Goal: Information Seeking & Learning: Learn about a topic

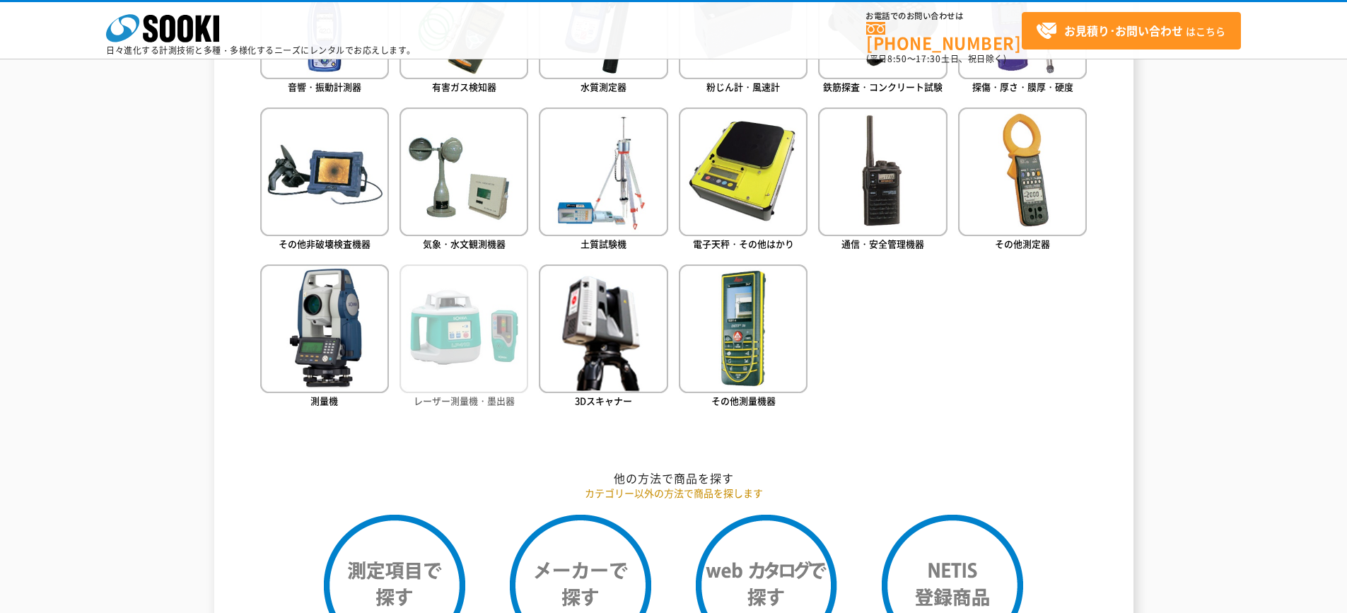
scroll to position [495, 0]
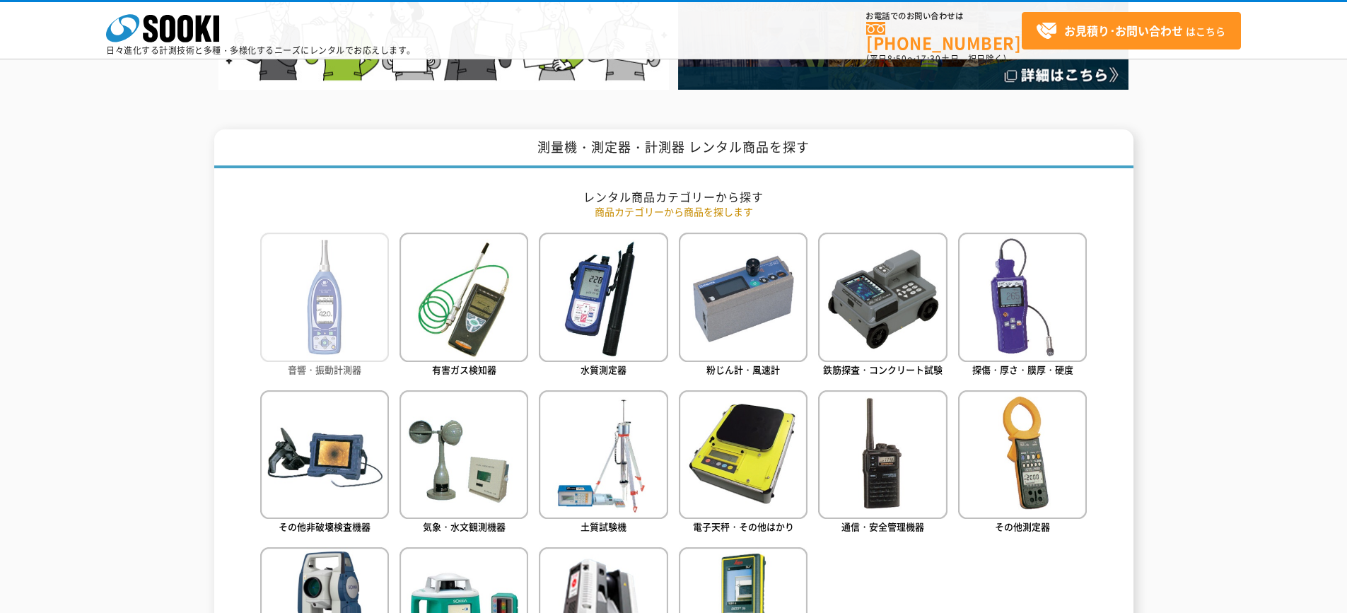
click at [327, 320] on img at bounding box center [324, 297] width 129 height 129
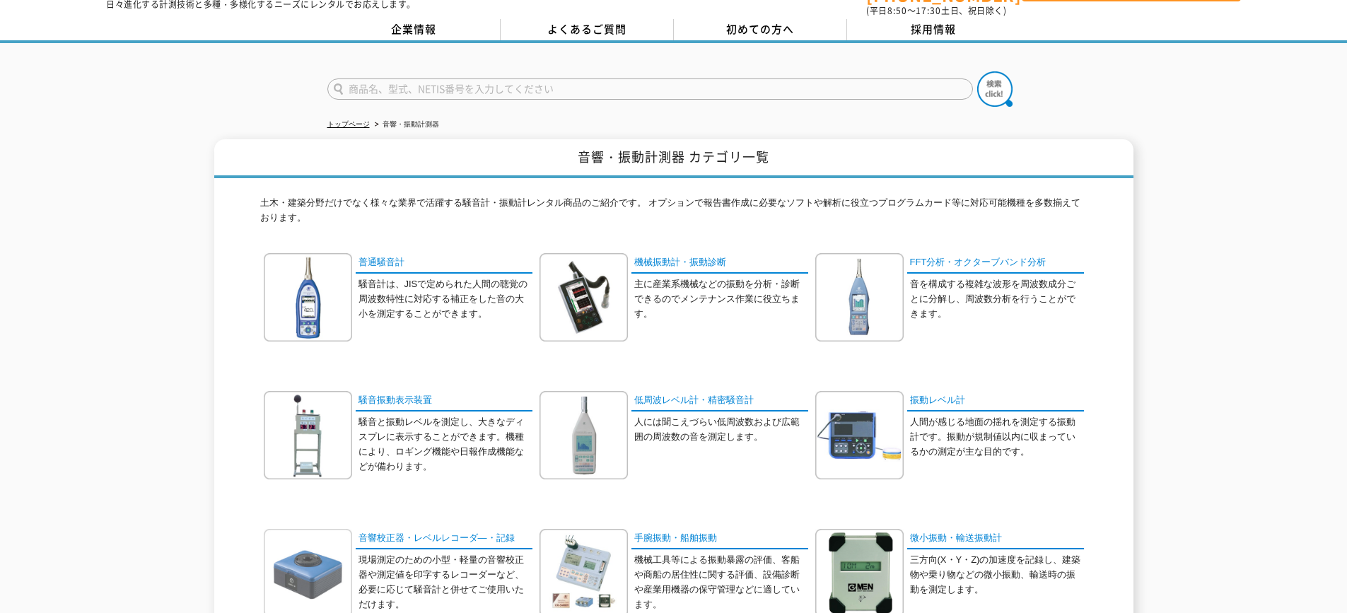
scroll to position [71, 0]
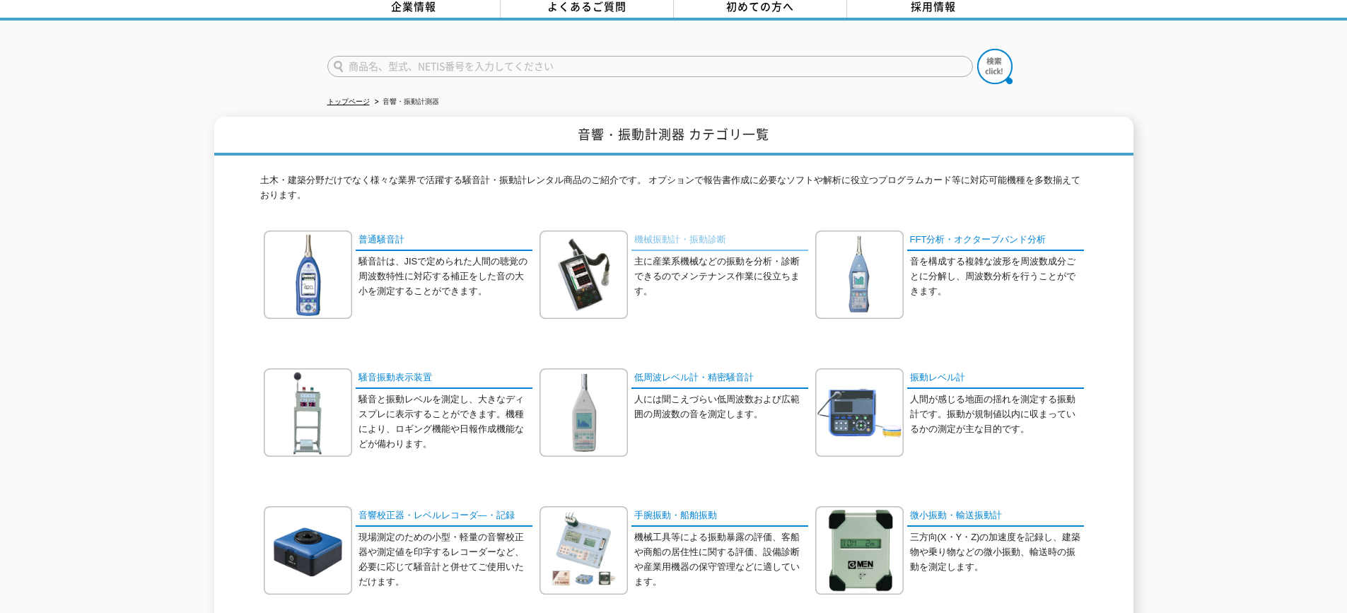
click at [678, 230] on link "機械振動計・振動診断" at bounding box center [719, 240] width 177 height 20
click at [374, 232] on link "普通騒音計" at bounding box center [444, 240] width 177 height 20
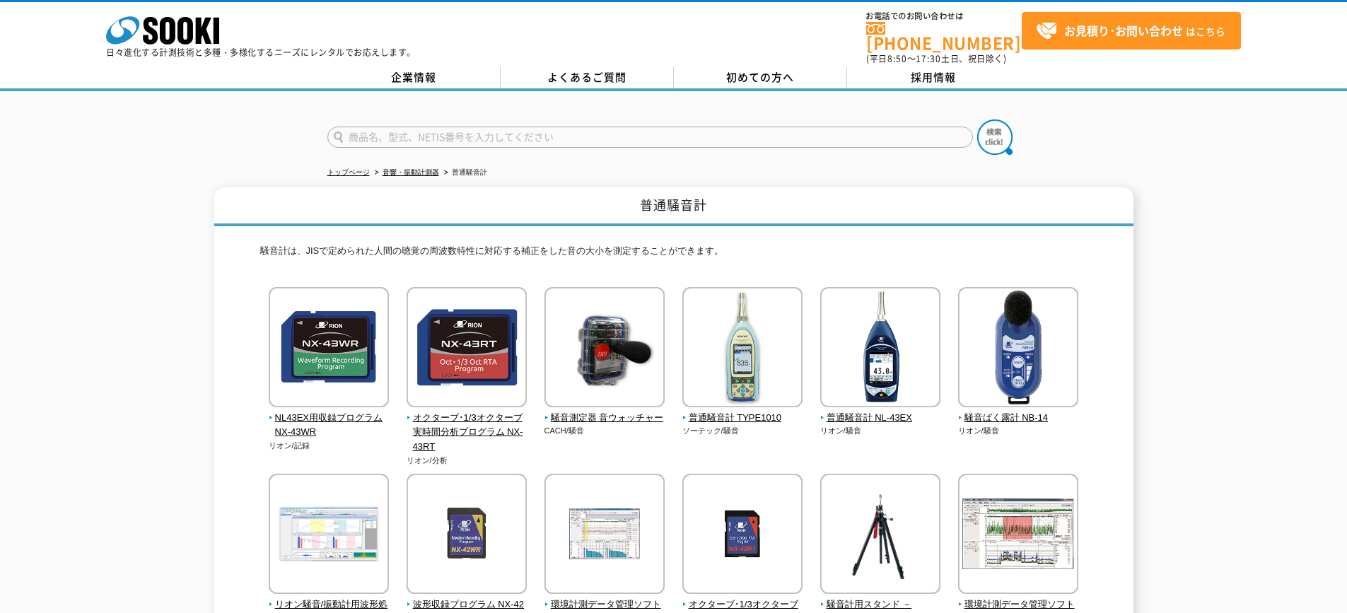
click at [381, 127] on input "text" at bounding box center [649, 137] width 645 height 21
type input "クランプメーター"
click at [992, 130] on img at bounding box center [994, 136] width 35 height 35
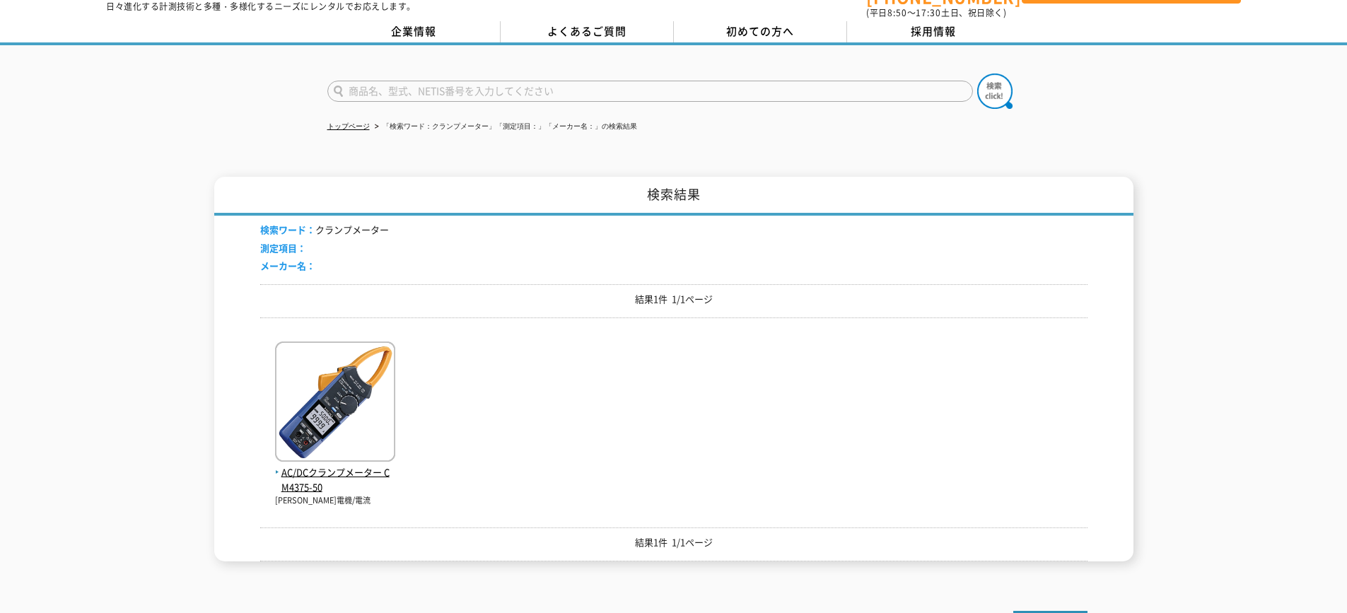
scroll to position [71, 0]
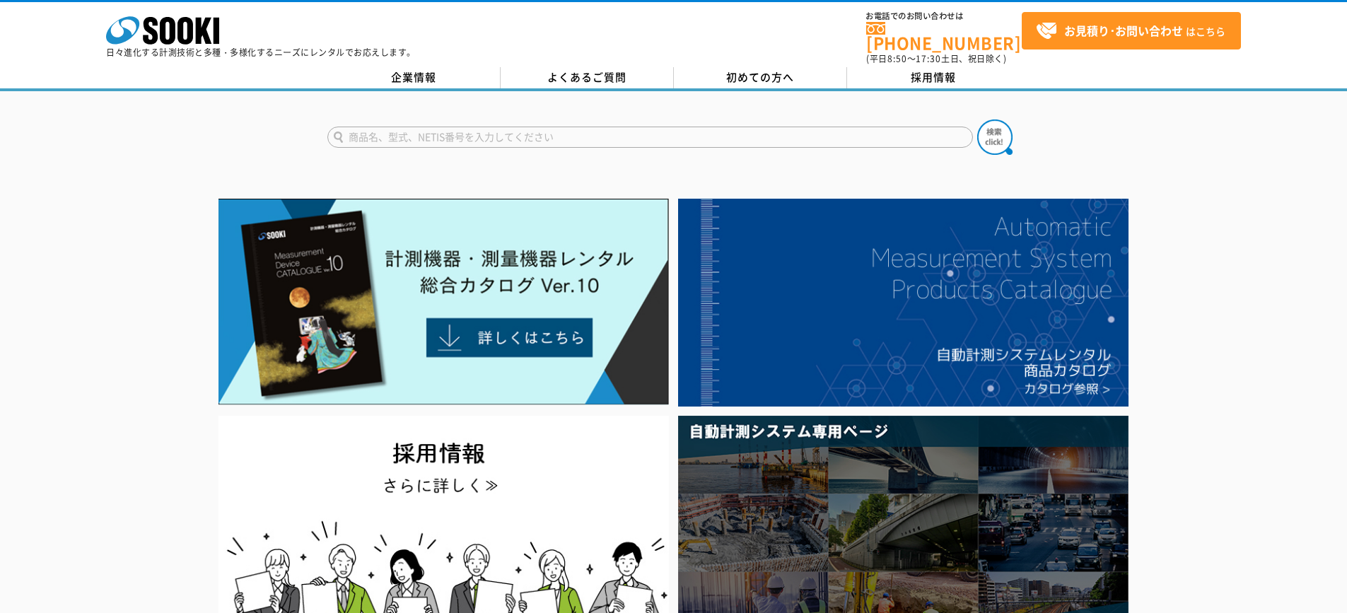
click at [407, 131] on input "text" at bounding box center [649, 137] width 645 height 21
type input "温度計"
click at [977, 119] on button at bounding box center [994, 136] width 35 height 35
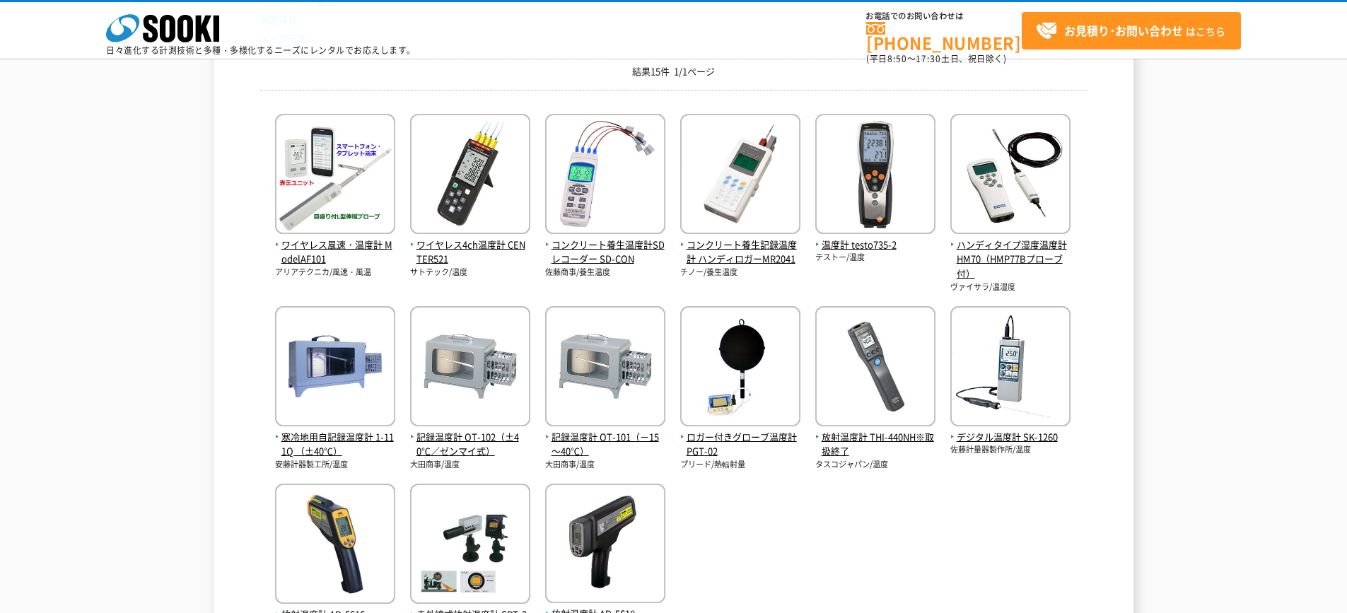
scroll to position [212, 0]
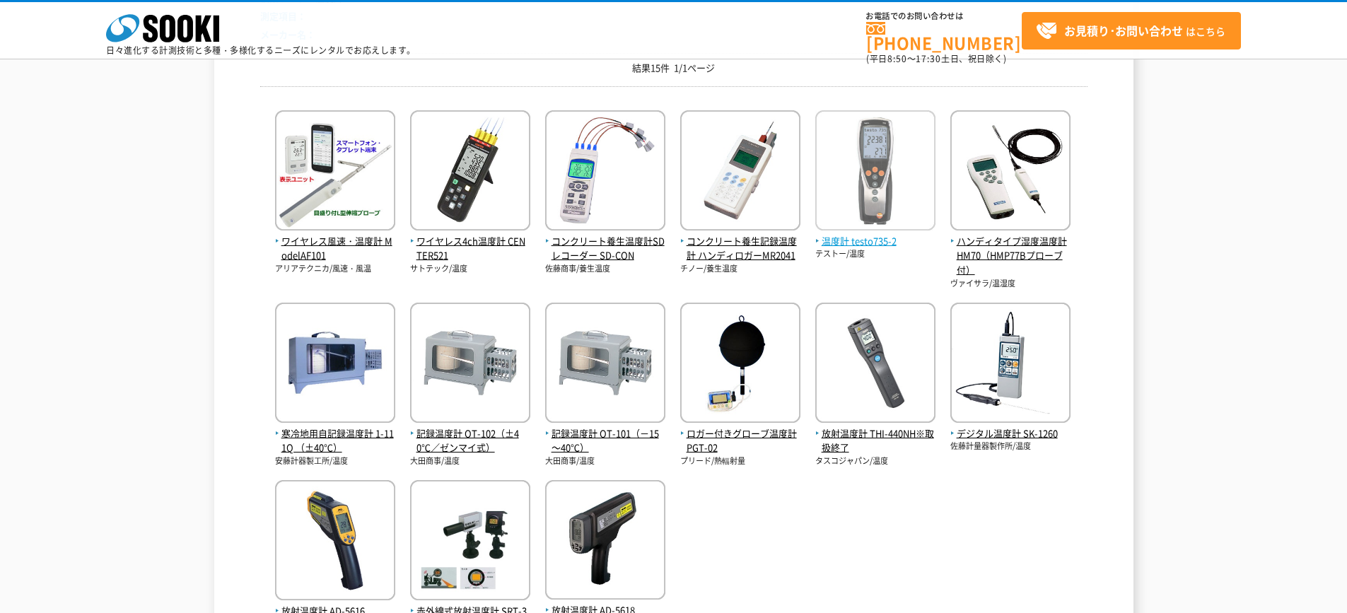
click at [874, 233] on img at bounding box center [875, 172] width 120 height 124
click at [887, 242] on span "温度計 testo735-2" at bounding box center [875, 241] width 120 height 15
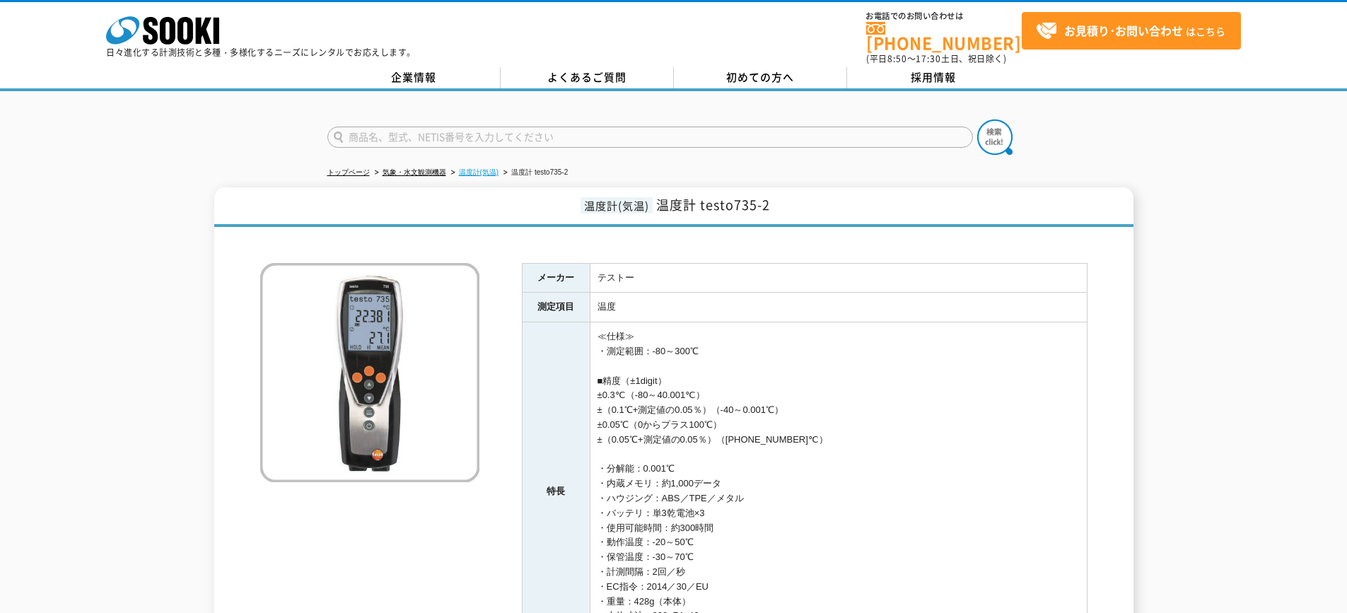
click at [491, 168] on link "温度計(気温)" at bounding box center [479, 172] width 40 height 8
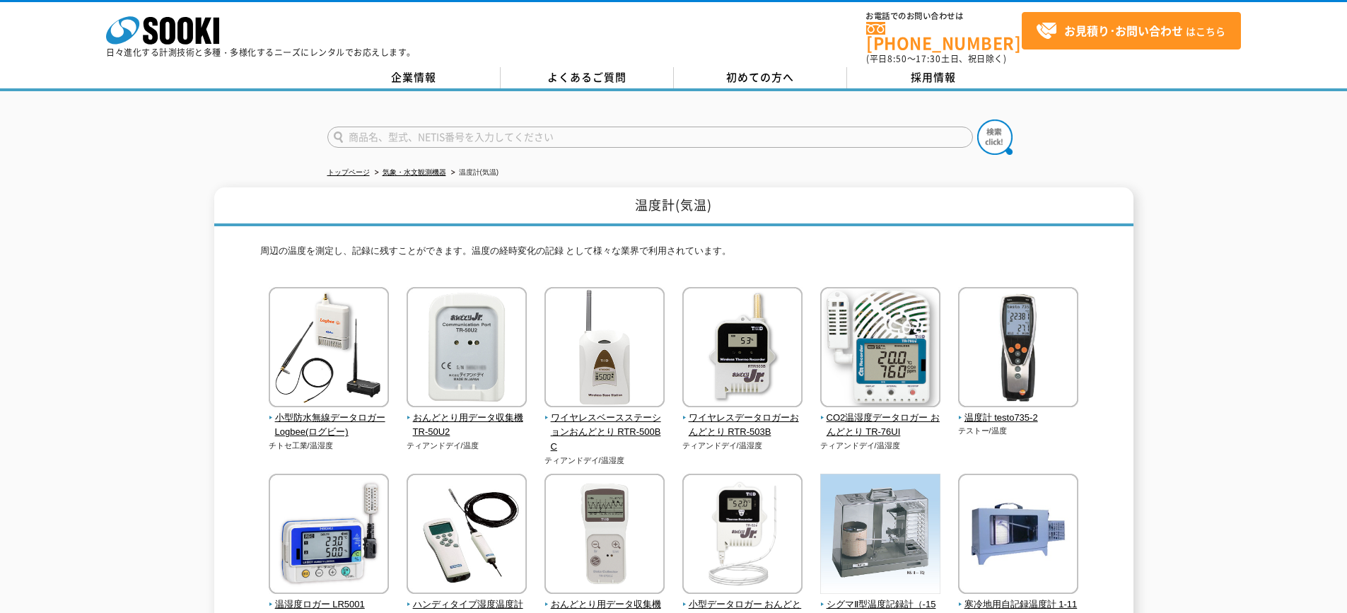
click at [472, 129] on input "text" at bounding box center [649, 137] width 645 height 21
type input "SK-1260"
click at [990, 122] on img at bounding box center [994, 136] width 35 height 35
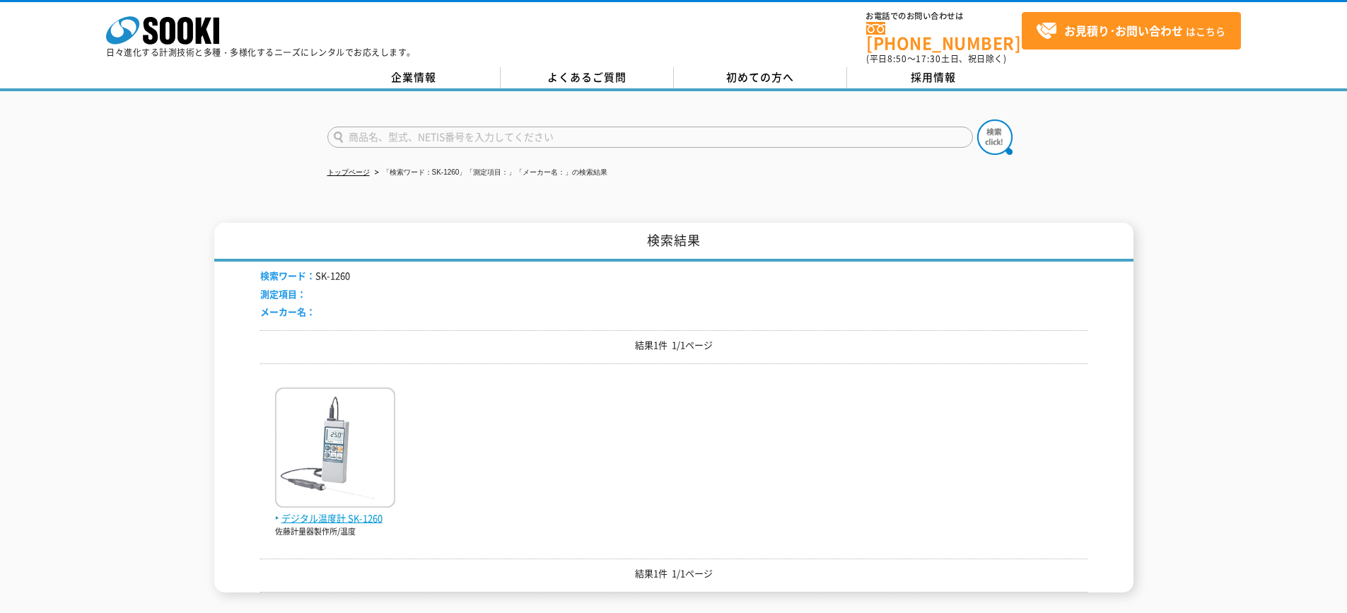
click at [326, 475] on img at bounding box center [335, 449] width 120 height 124
